Goal: Task Accomplishment & Management: Use online tool/utility

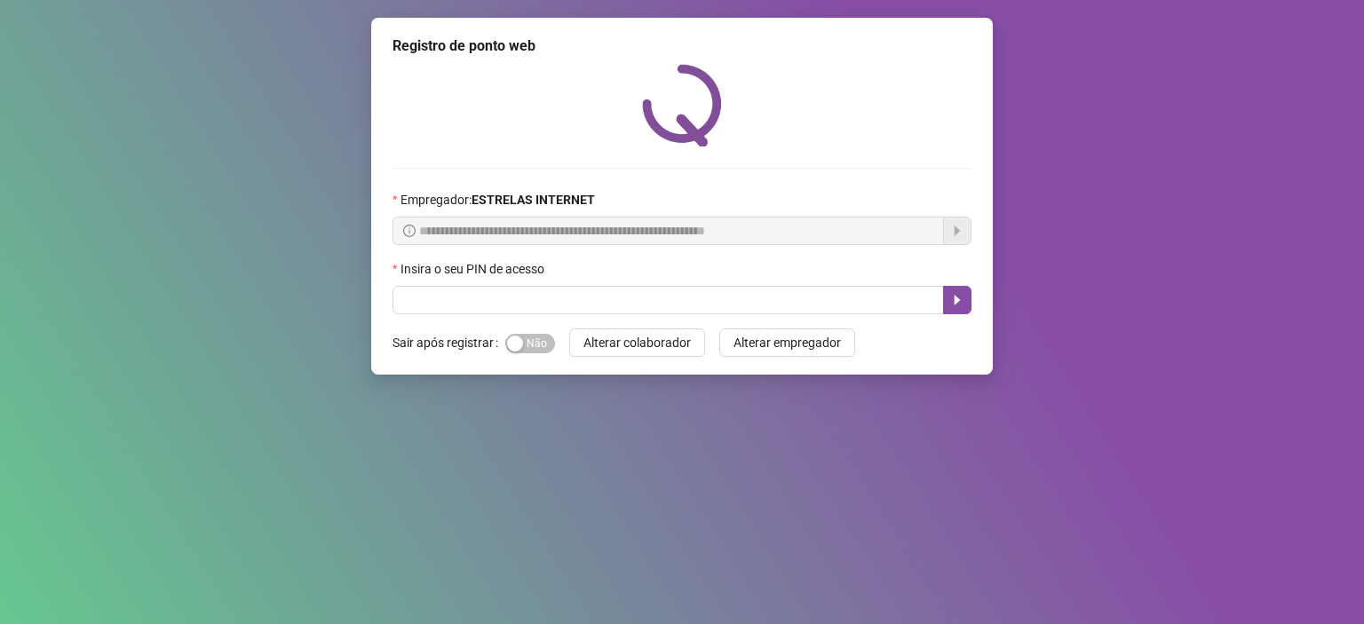
click at [482, 279] on label "Insira o seu PIN de acesso" at bounding box center [474, 269] width 163 height 20
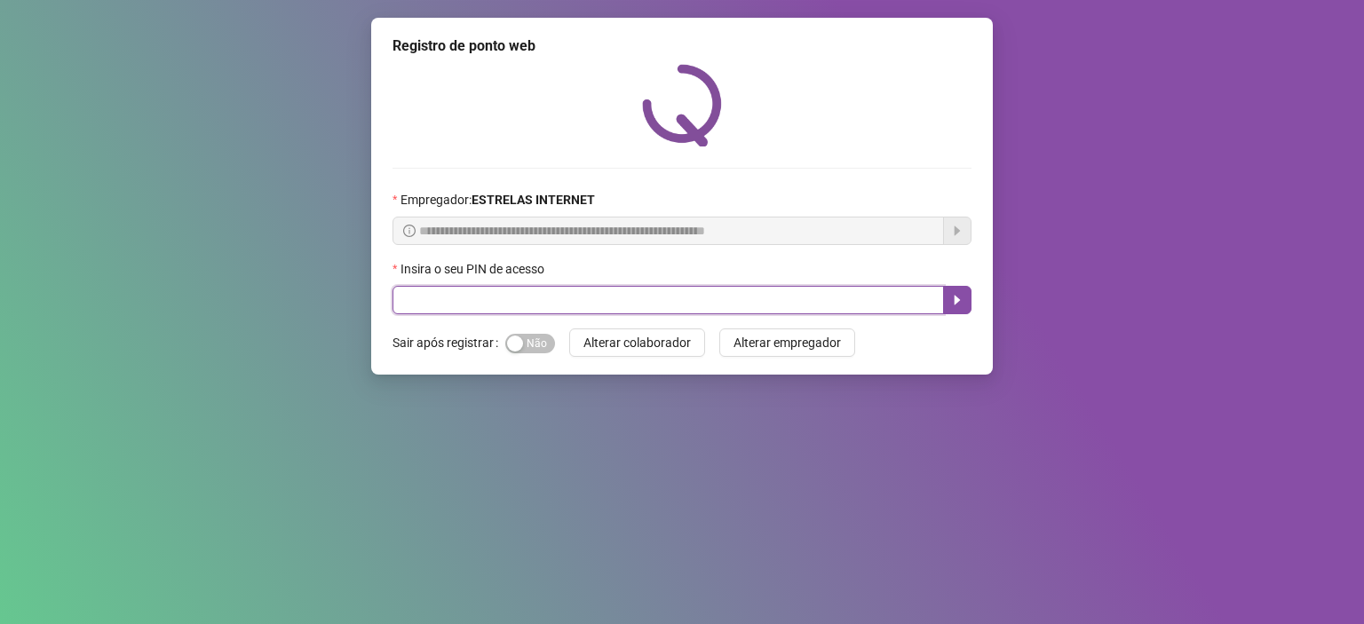
drag, startPoint x: 457, startPoint y: 304, endPoint x: 473, endPoint y: 285, distance: 24.6
click at [458, 305] on input "text" at bounding box center [668, 300] width 551 height 28
type input "*****"
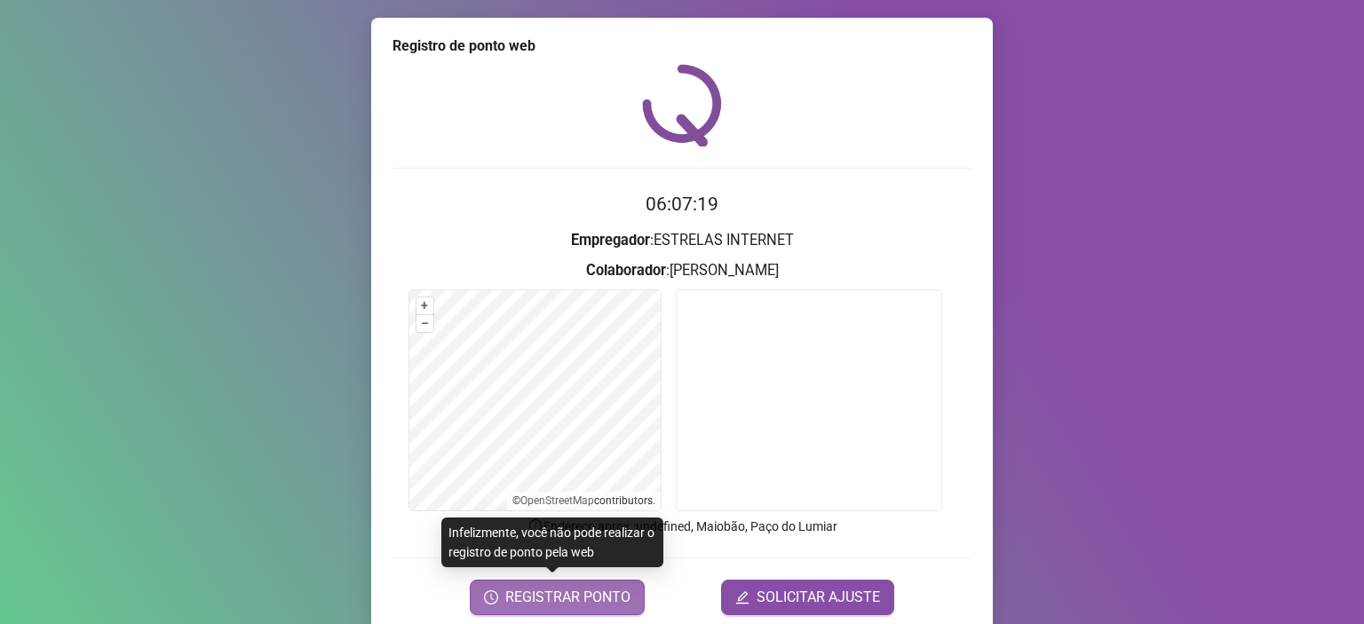
click at [586, 603] on span "REGISTRAR PONTO" at bounding box center [567, 597] width 125 height 21
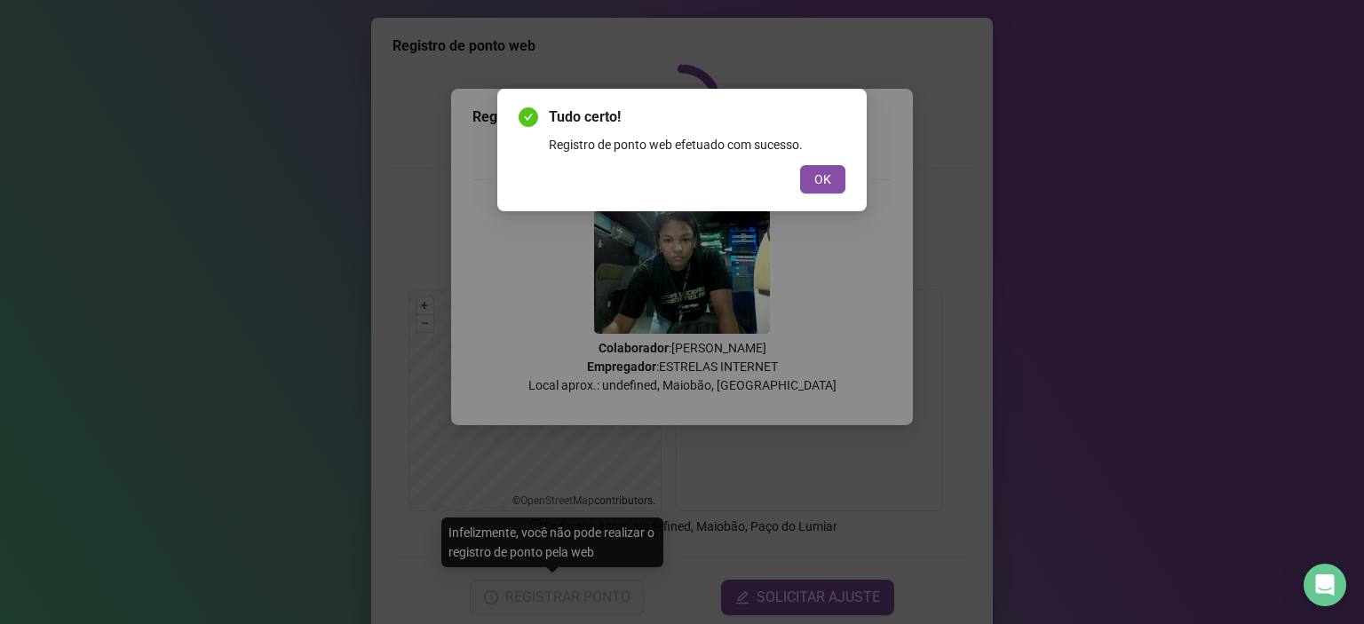
click at [680, 426] on div "Tudo certo! Registro de ponto web efetuado com sucesso. OK" at bounding box center [682, 312] width 1364 height 624
click at [830, 185] on span "OK" at bounding box center [822, 180] width 17 height 20
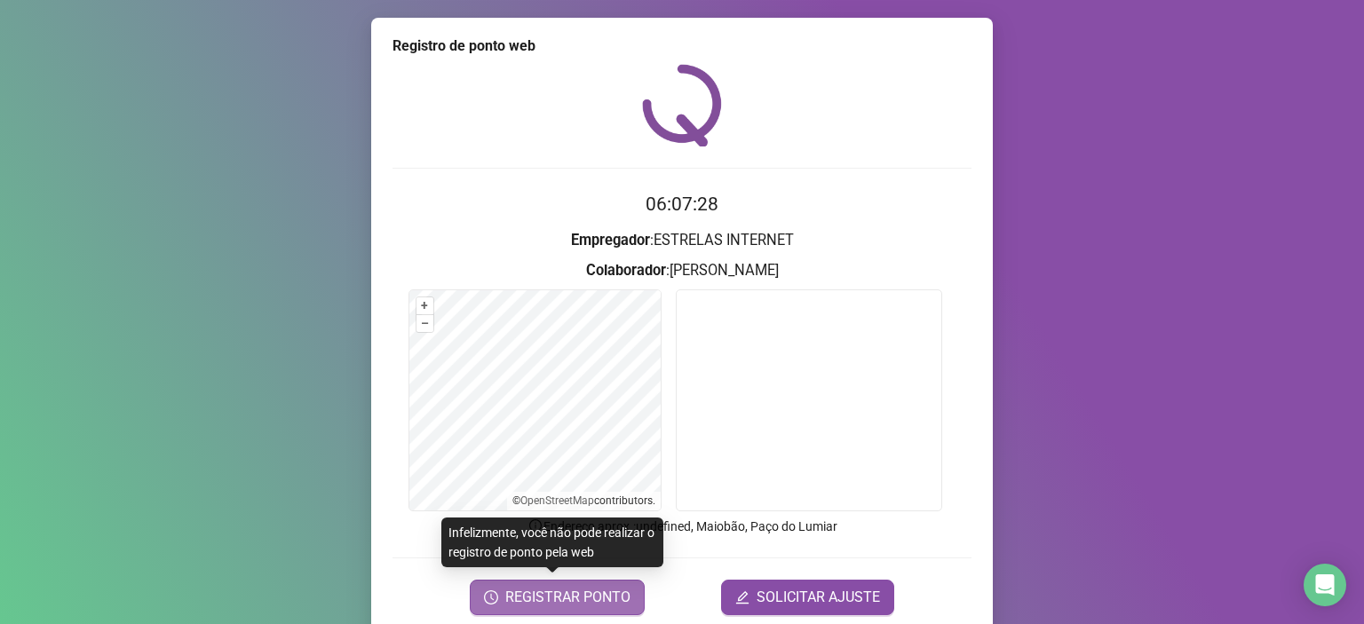
click at [599, 602] on span "REGISTRAR PONTO" at bounding box center [567, 597] width 125 height 21
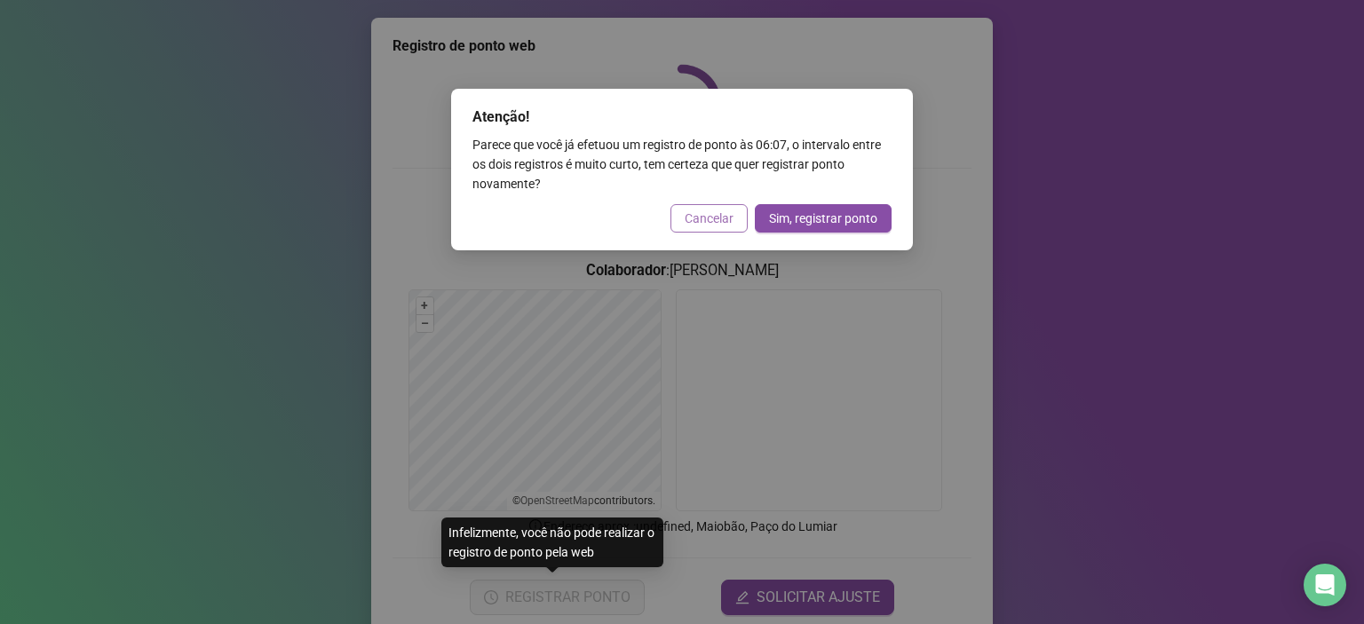
click at [709, 219] on span "Cancelar" at bounding box center [709, 219] width 49 height 20
